Goal: Task Accomplishment & Management: Manage account settings

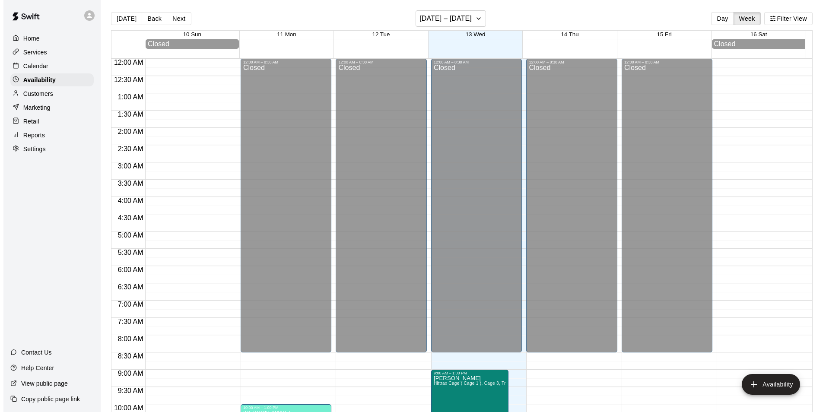
scroll to position [404, 0]
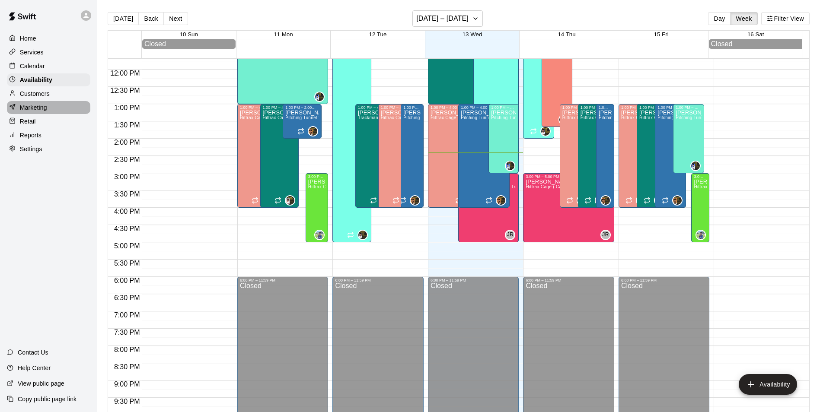
click at [32, 108] on p "Marketing" at bounding box center [33, 107] width 27 height 9
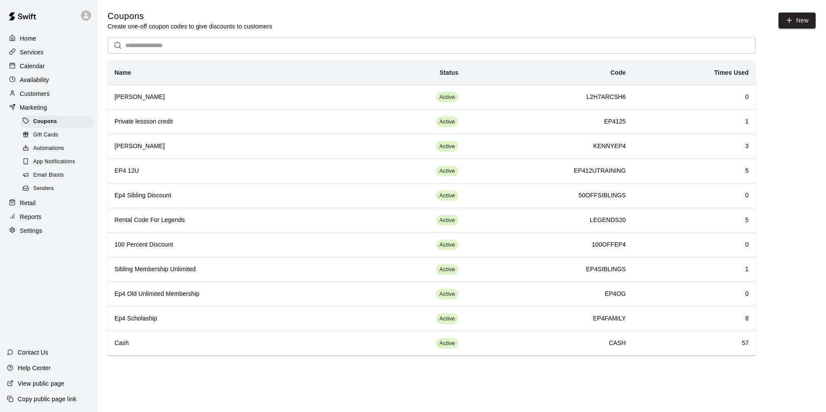
click at [48, 193] on span "Senders" at bounding box center [43, 189] width 21 height 9
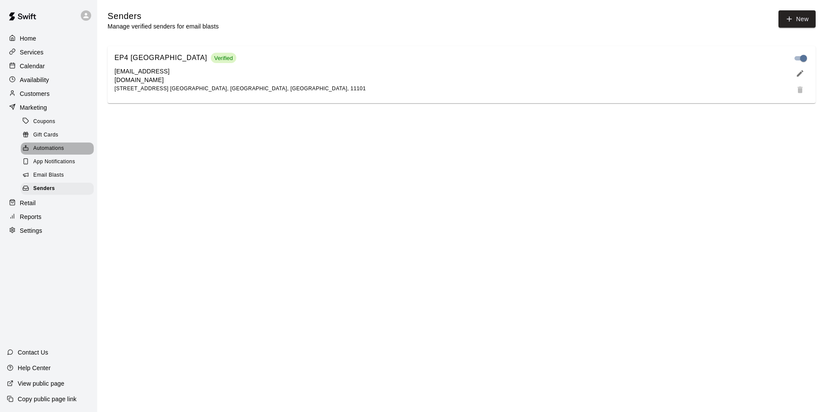
click at [45, 149] on span "Automations" at bounding box center [48, 148] width 31 height 9
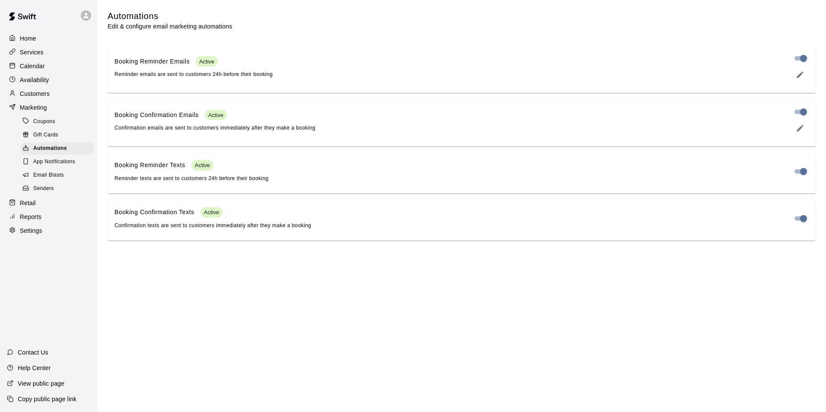
click at [50, 180] on span "Email Blasts" at bounding box center [48, 175] width 31 height 9
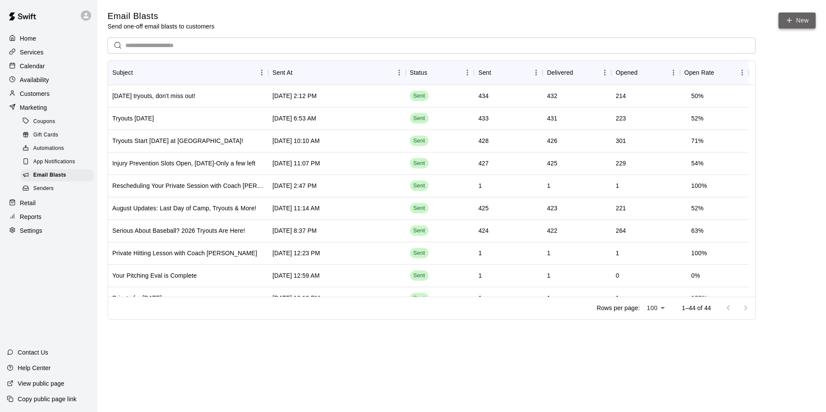
click at [797, 21] on link "New" at bounding box center [797, 21] width 37 height 16
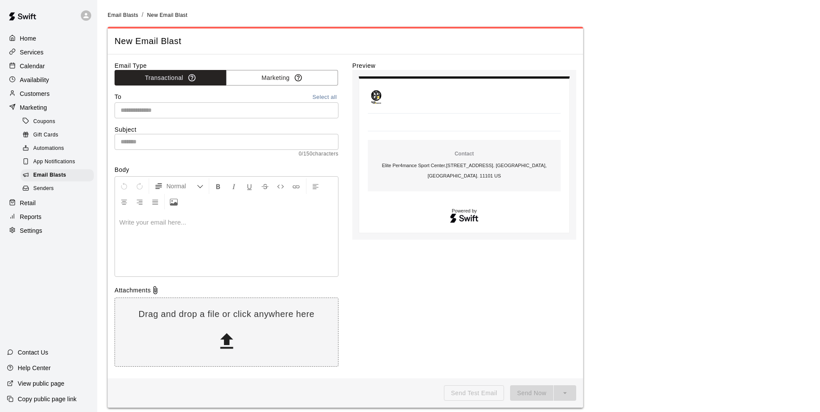
click at [168, 110] on input "text" at bounding box center [225, 110] width 217 height 11
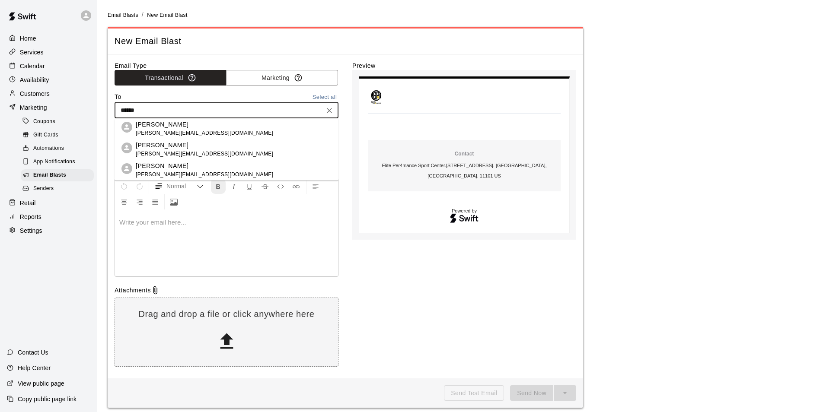
type input "*******"
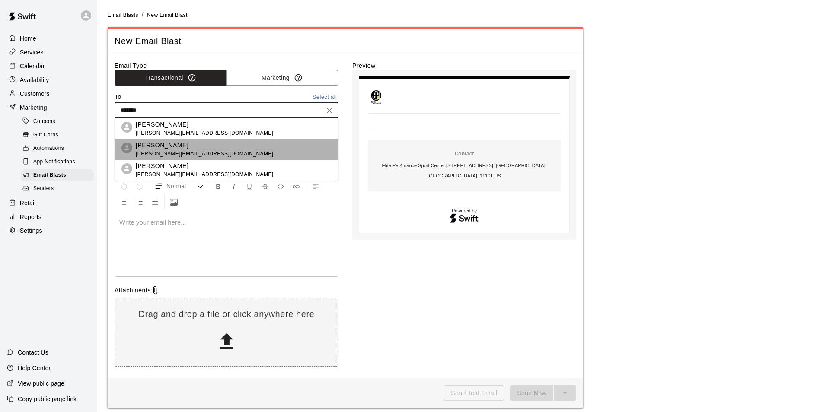
drag, startPoint x: 176, startPoint y: 145, endPoint x: 138, endPoint y: 146, distance: 37.6
click at [138, 146] on p "[PERSON_NAME]" at bounding box center [204, 145] width 137 height 9
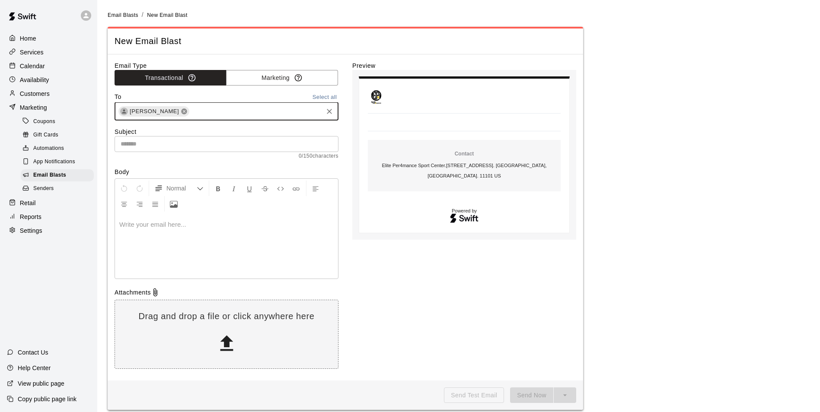
click at [181, 112] on icon at bounding box center [184, 111] width 6 height 6
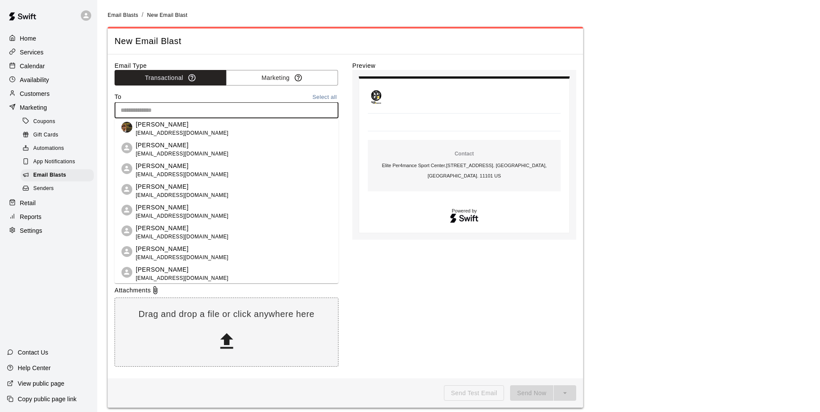
click at [164, 111] on input "text" at bounding box center [225, 110] width 217 height 11
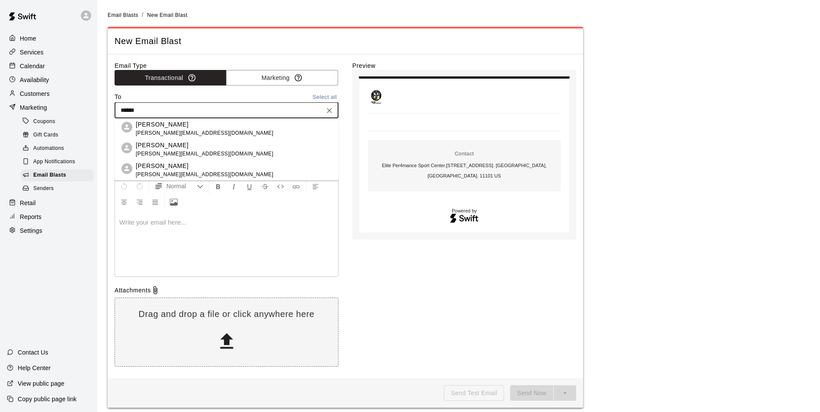
type input "*******"
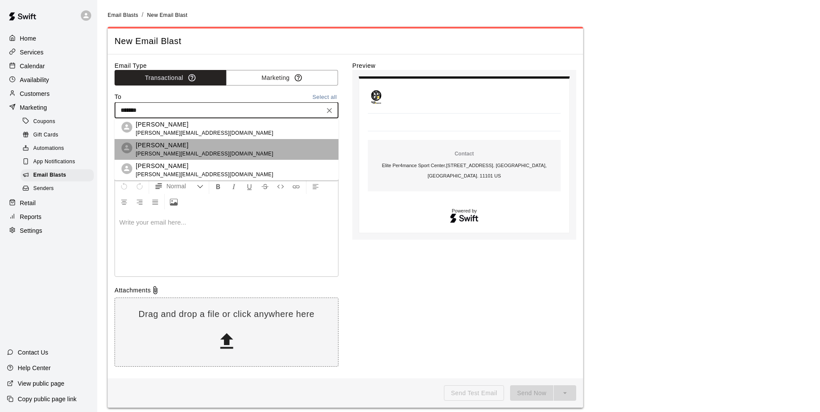
click at [127, 146] on icon at bounding box center [127, 148] width 6 height 6
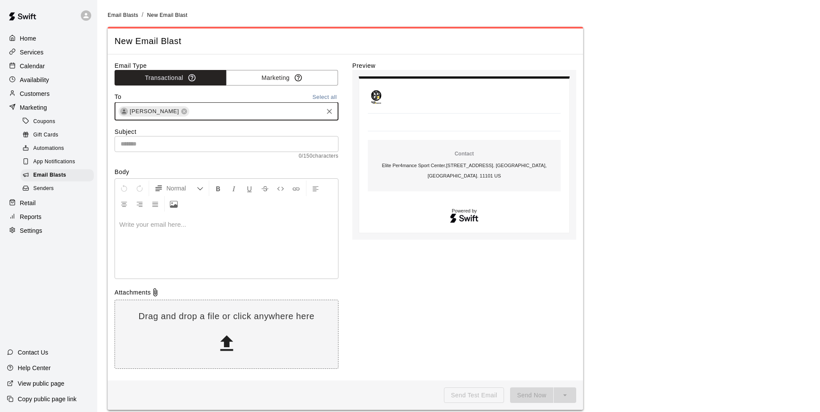
click at [126, 111] on icon at bounding box center [124, 111] width 6 height 6
click at [122, 111] on icon at bounding box center [124, 111] width 6 height 6
click at [181, 111] on icon at bounding box center [184, 111] width 6 height 6
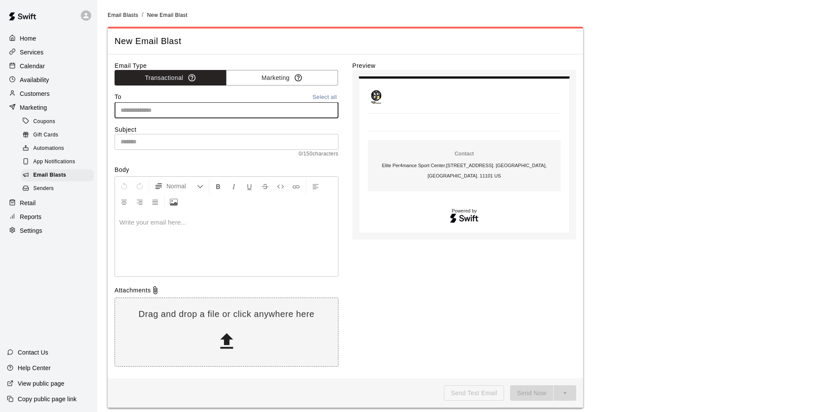
click at [175, 110] on input "text" at bounding box center [225, 110] width 217 height 11
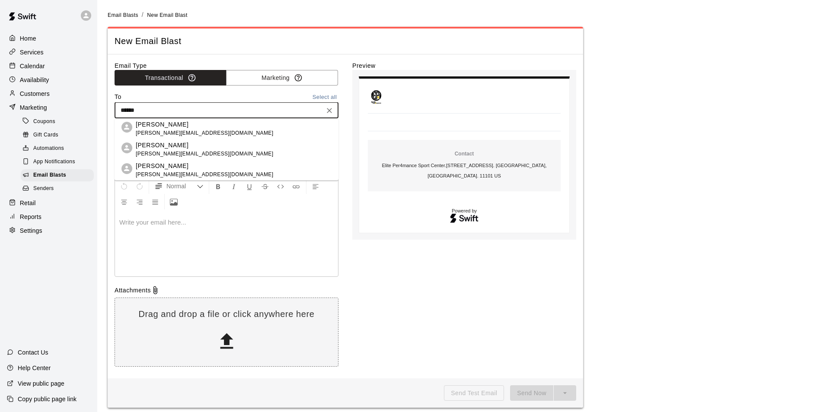
type input "*******"
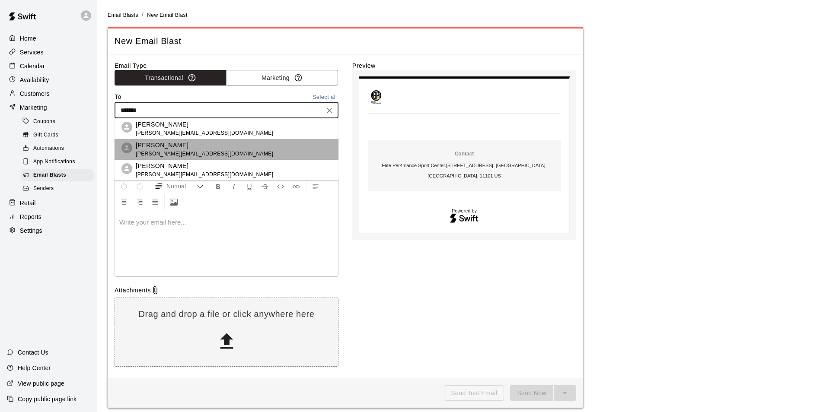
click at [193, 150] on span "[PERSON_NAME][EMAIL_ADDRESS][DOMAIN_NAME]" at bounding box center [204, 154] width 137 height 9
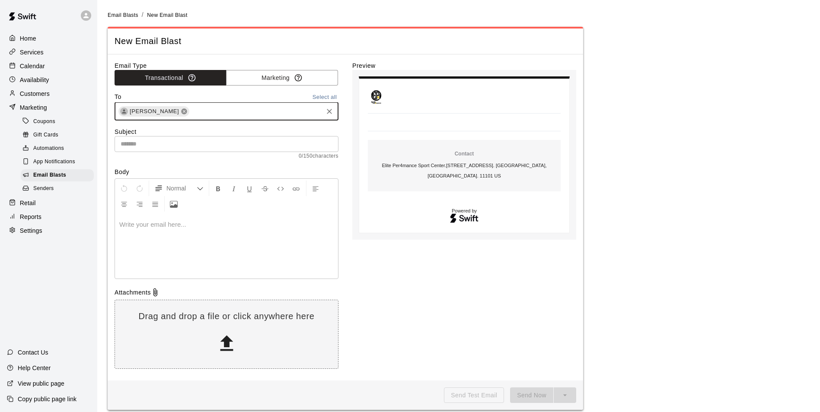
click at [181, 109] on icon at bounding box center [184, 111] width 6 height 6
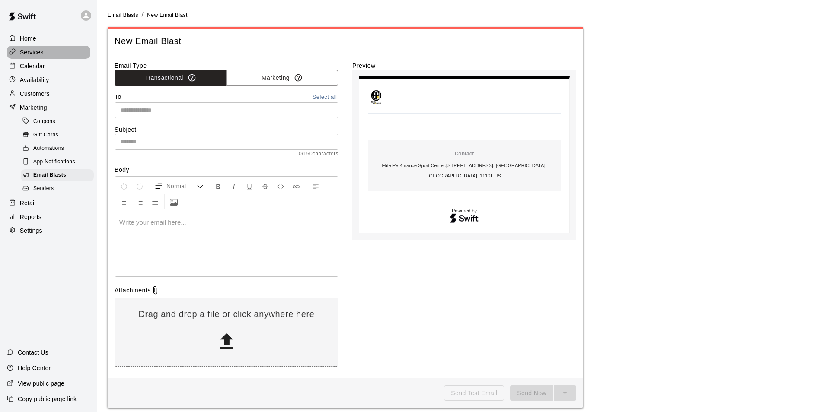
click at [22, 50] on p "Services" at bounding box center [32, 52] width 24 height 9
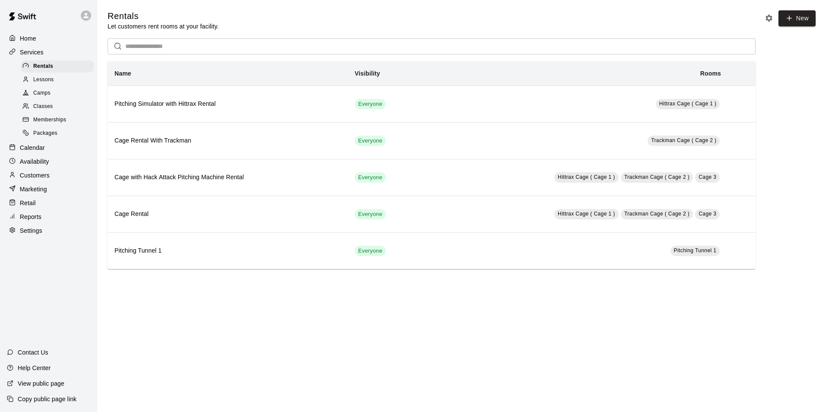
click at [45, 180] on p "Customers" at bounding box center [35, 175] width 30 height 9
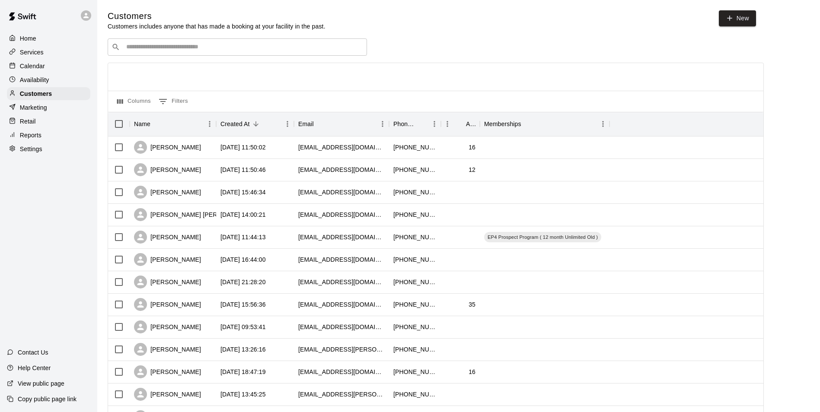
click at [158, 49] on input "Search customers by name or email" at bounding box center [243, 47] width 239 height 9
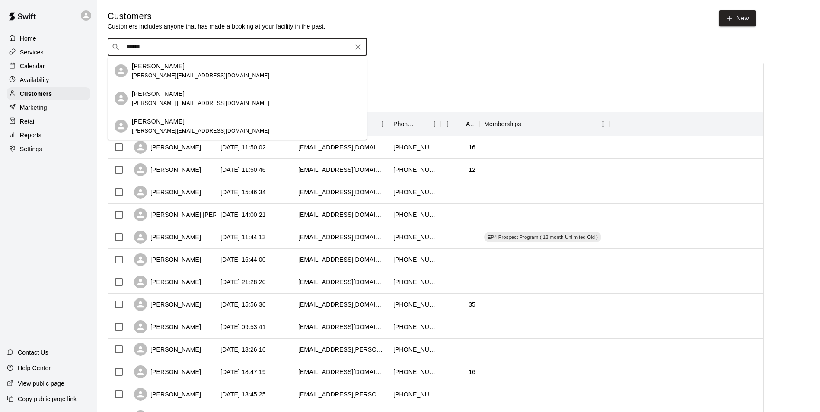
type input "*******"
click at [125, 99] on icon at bounding box center [121, 99] width 10 height 10
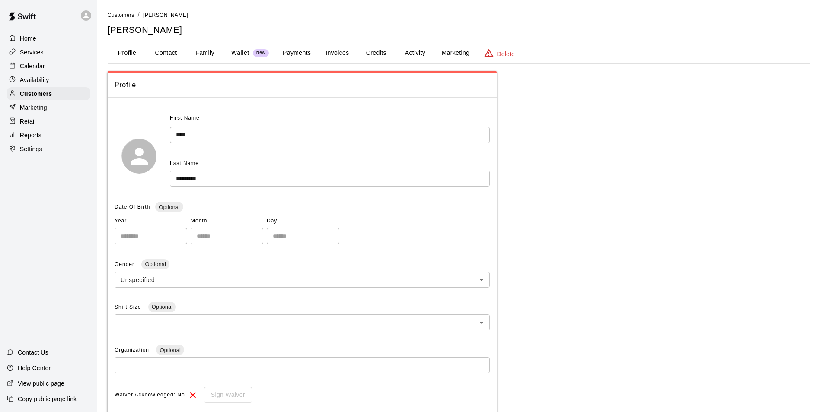
click at [164, 55] on button "Contact" at bounding box center [165, 53] width 39 height 21
select select "**"
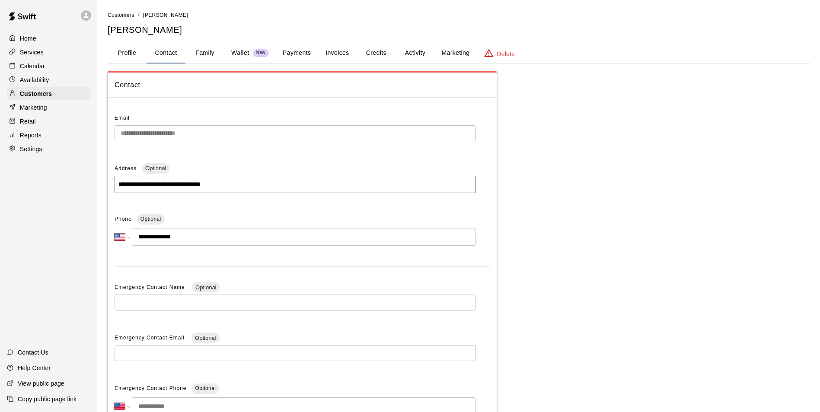
click at [296, 52] on button "Payments" at bounding box center [297, 53] width 42 height 21
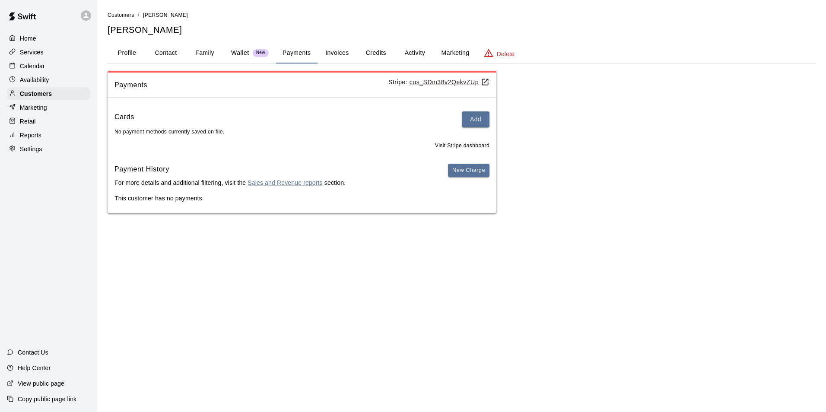
click at [336, 52] on button "Invoices" at bounding box center [337, 53] width 39 height 21
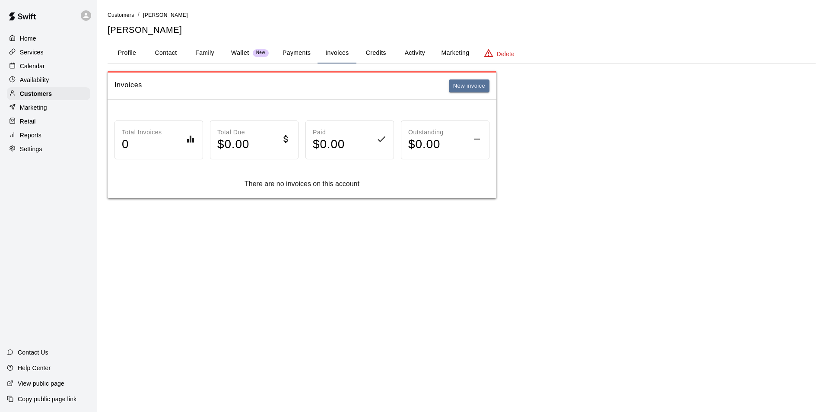
click at [377, 50] on button "Credits" at bounding box center [375, 53] width 39 height 21
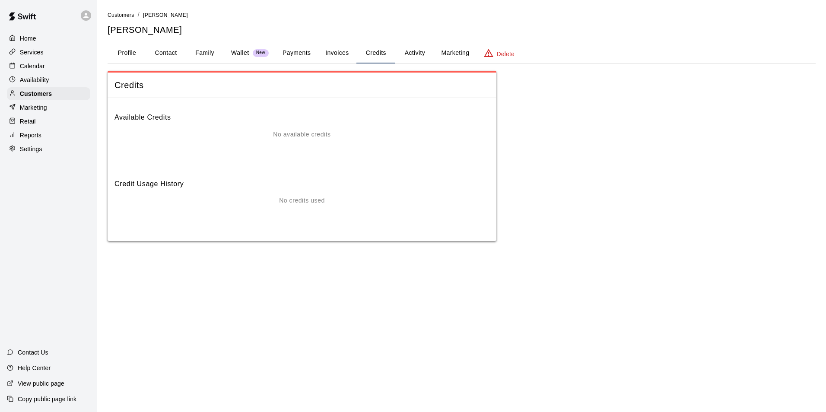
click at [204, 51] on button "Family" at bounding box center [204, 53] width 39 height 21
